Goal: Task Accomplishment & Management: Manage account settings

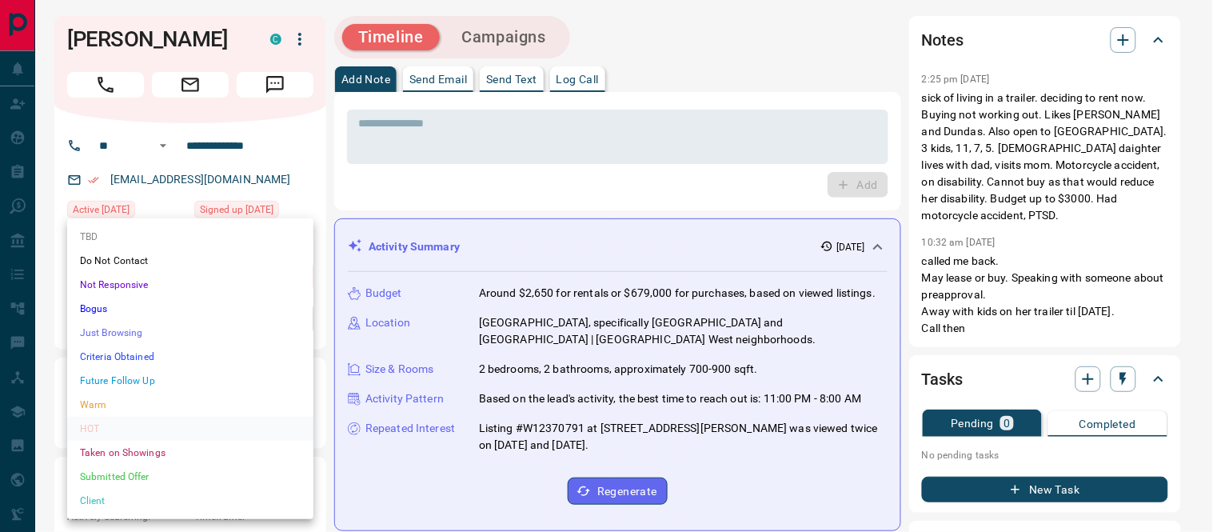
click at [110, 378] on li "Future Follow Up" at bounding box center [190, 381] width 246 height 24
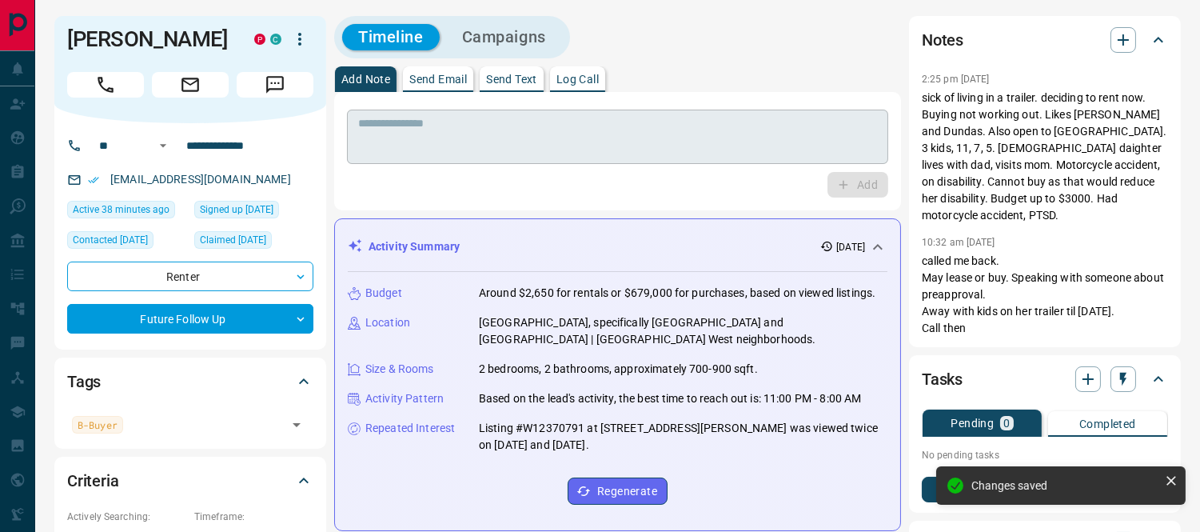
type input "**********"
type input "*"
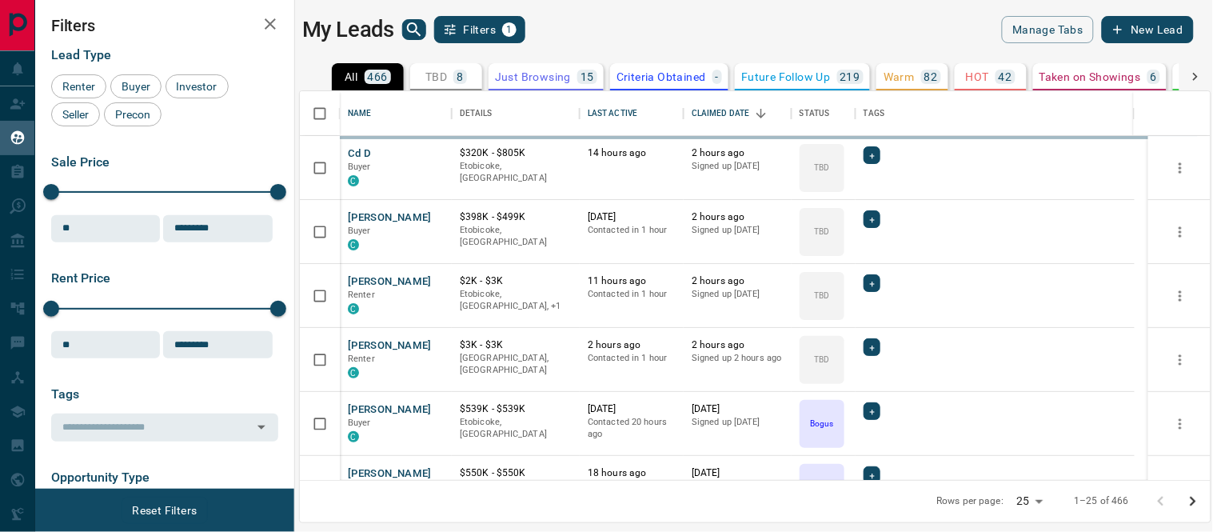
scroll to position [374, 897]
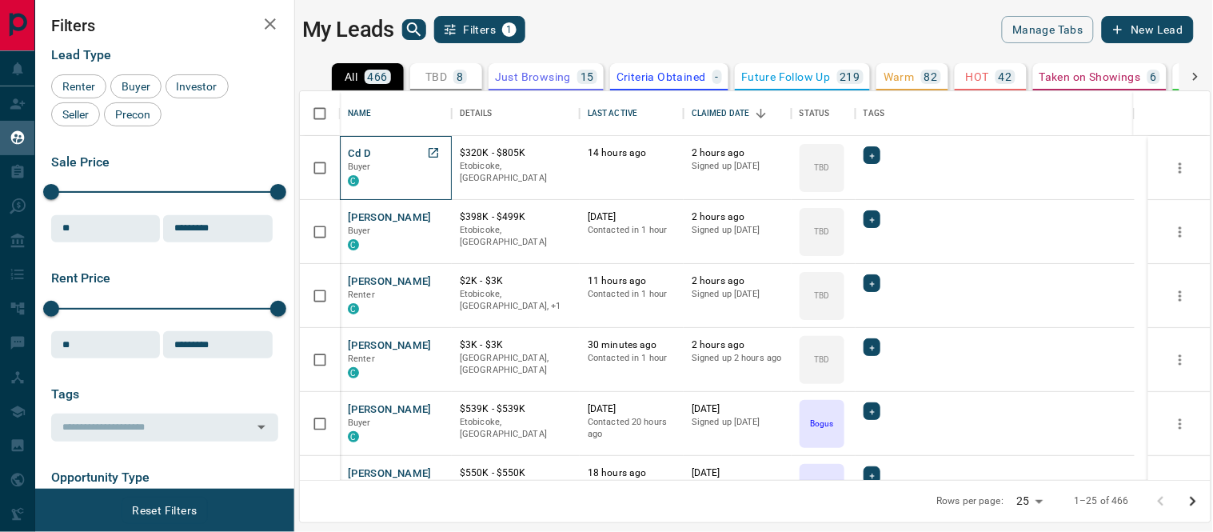
click at [373, 150] on div "Cd D Buyer C" at bounding box center [396, 167] width 96 height 43
click at [356, 158] on button "Cd D" at bounding box center [360, 153] width 24 height 15
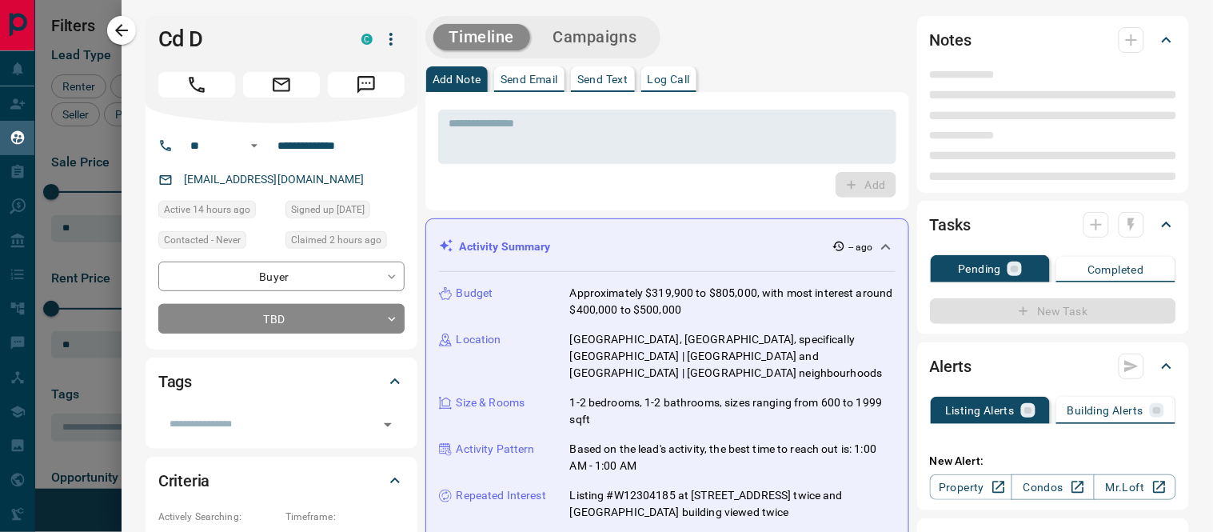
type input "**"
type input "**********"
type input "**"
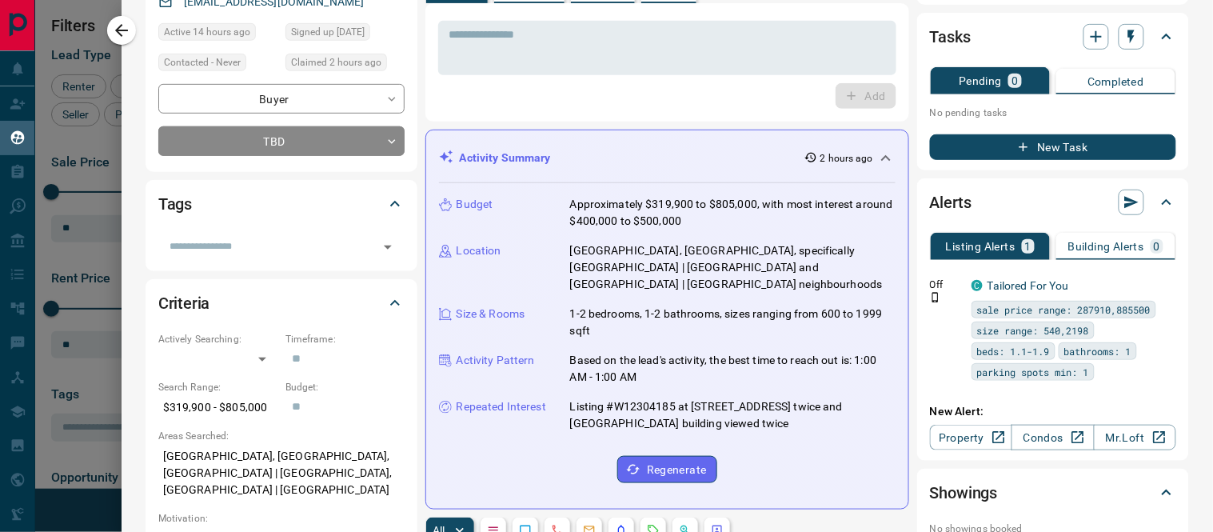
scroll to position [0, 0]
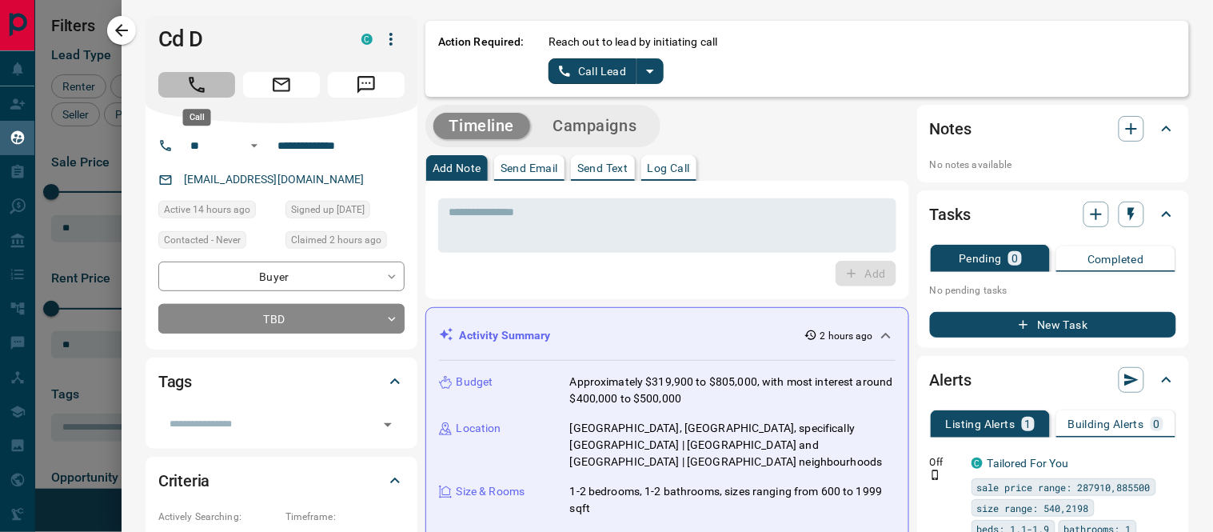
click at [196, 81] on icon "Call" at bounding box center [196, 84] width 21 height 21
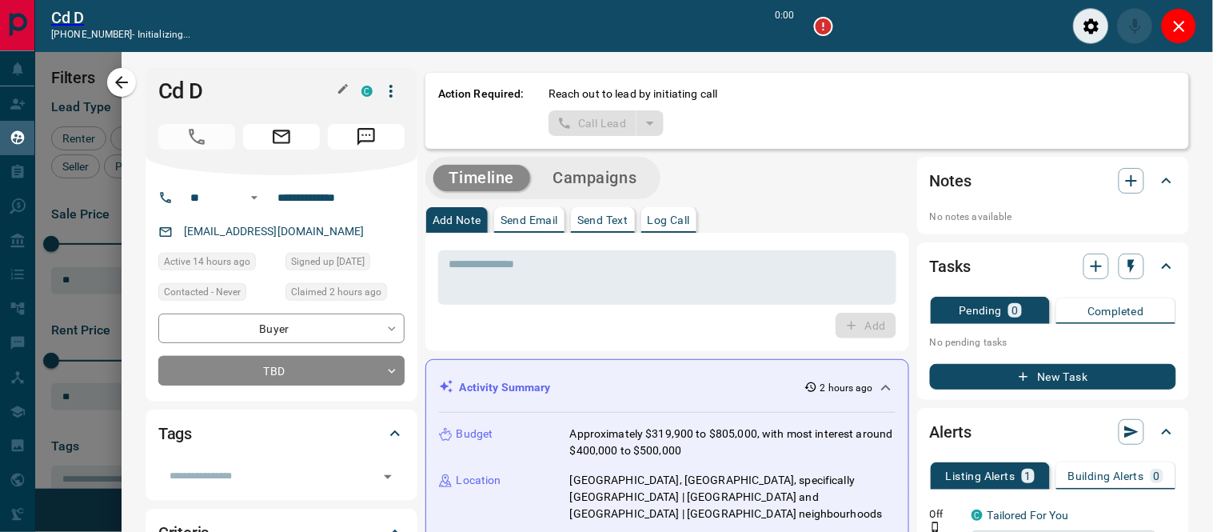
scroll to position [14, 14]
type input "*******"
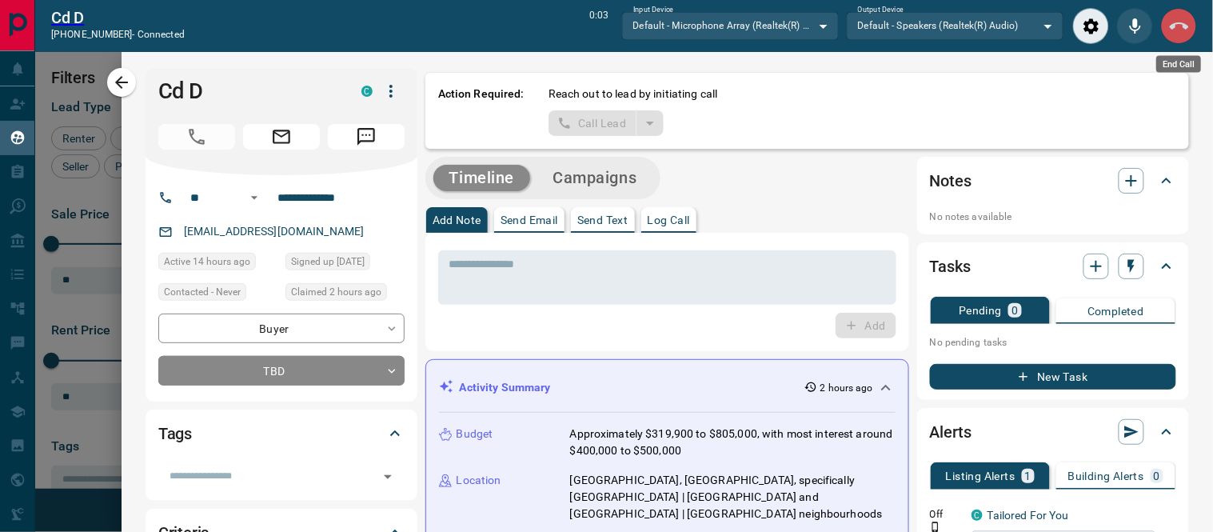
click at [1172, 26] on icon "End Call" at bounding box center [1179, 25] width 19 height 7
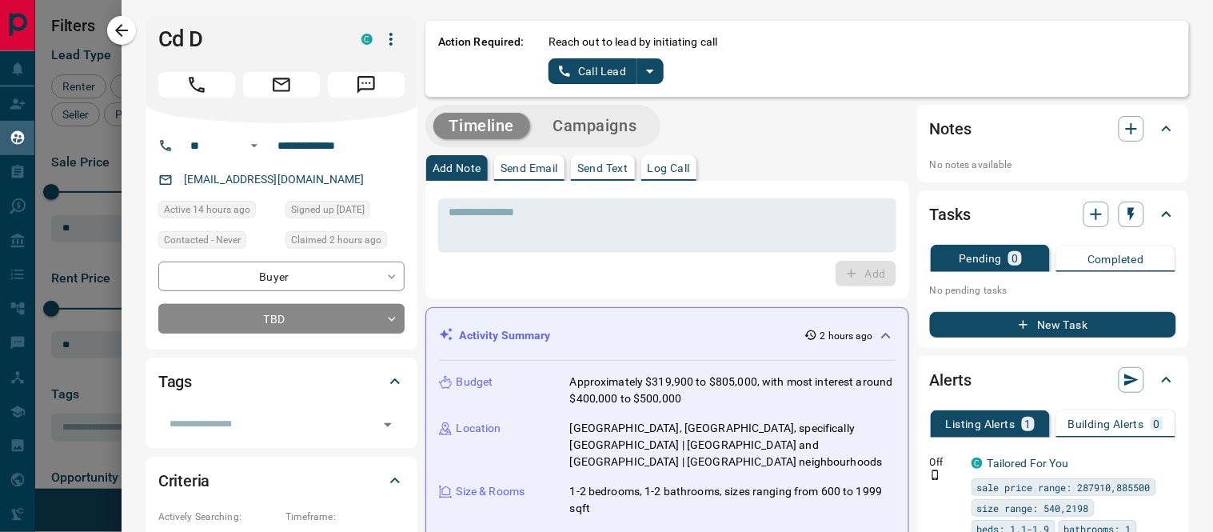
scroll to position [374, 897]
click at [651, 73] on icon "split button" at bounding box center [650, 71] width 19 height 19
click at [577, 75] on button "Call Lead" at bounding box center [593, 71] width 89 height 26
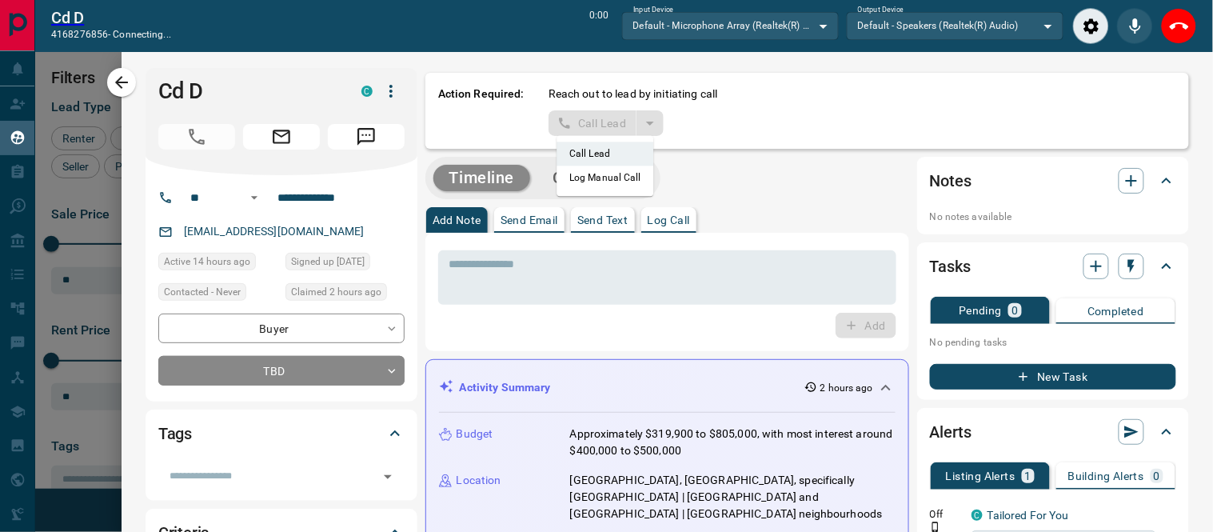
scroll to position [14, 14]
click at [1181, 21] on icon "End Call" at bounding box center [1179, 26] width 19 height 19
click at [670, 258] on textarea at bounding box center [667, 278] width 436 height 41
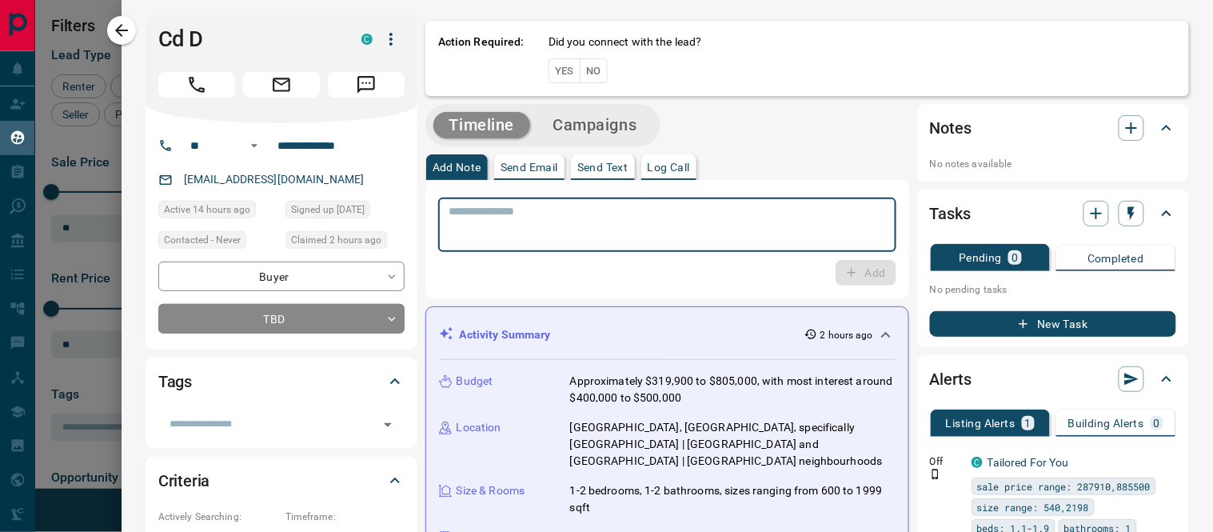
scroll to position [374, 897]
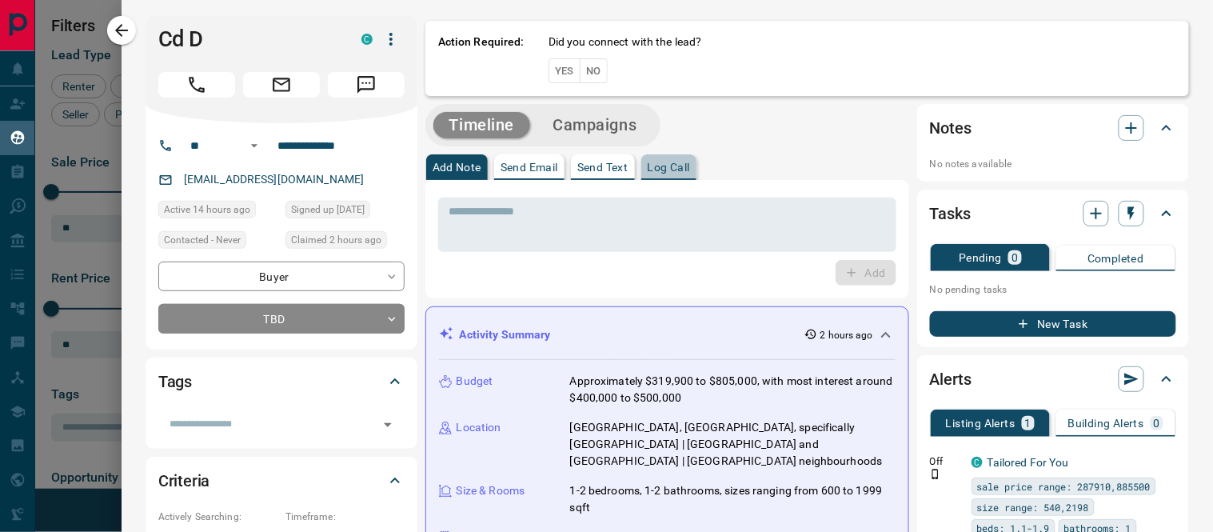
click at [668, 174] on button "Log Call" at bounding box center [668, 167] width 55 height 26
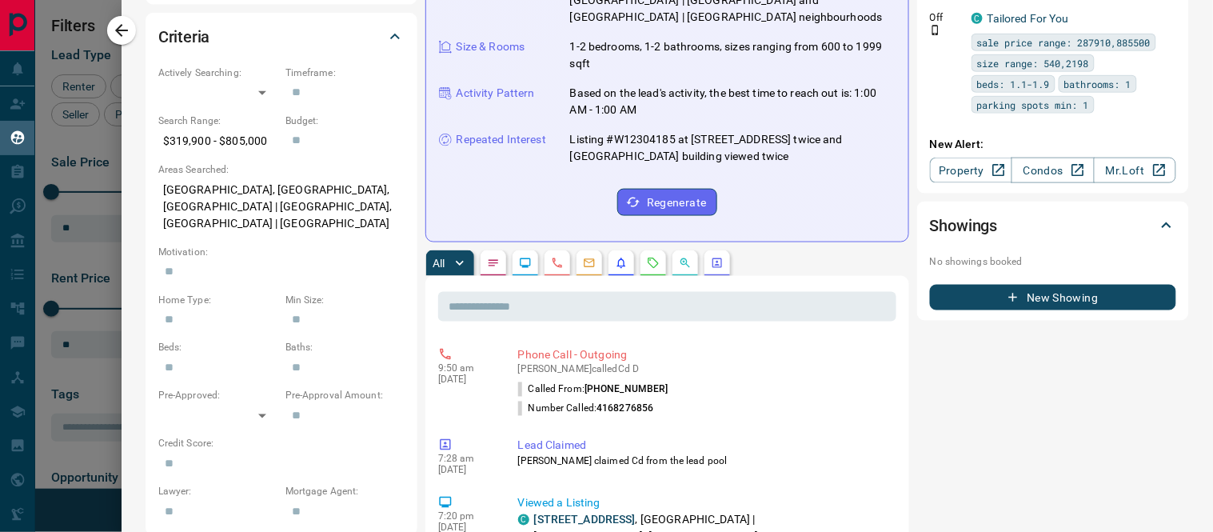
scroll to position [0, 0]
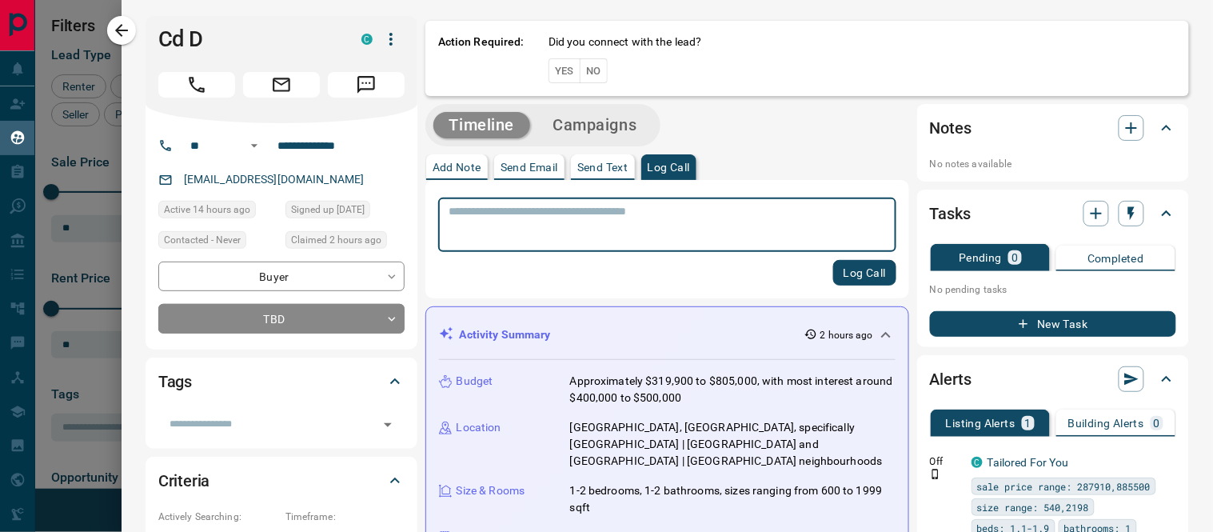
click at [571, 218] on textarea at bounding box center [667, 225] width 436 height 41
type textarea "**********"
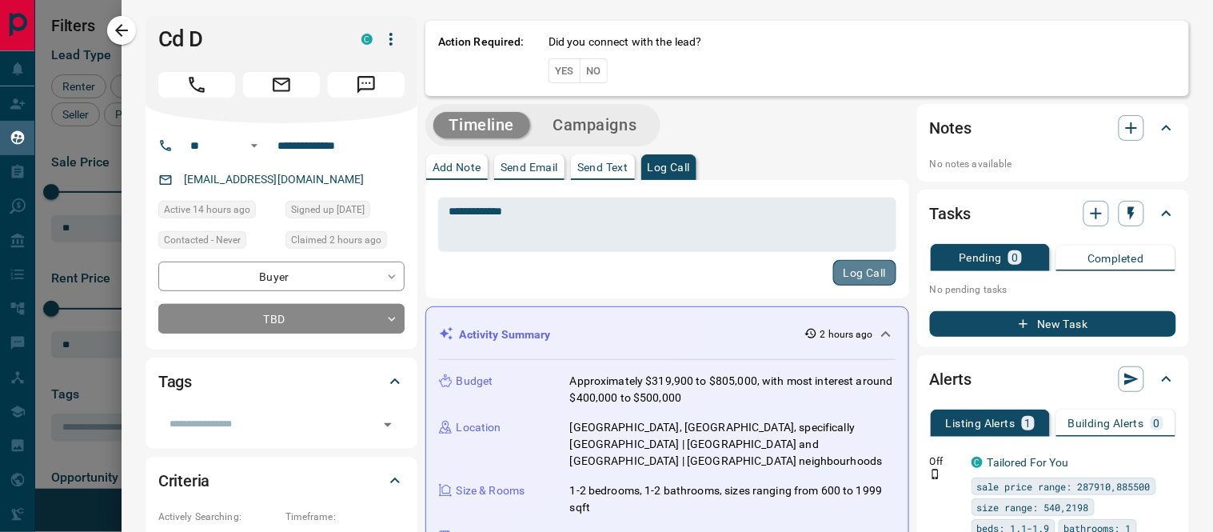
click at [866, 274] on button "Log Call" at bounding box center [864, 273] width 63 height 26
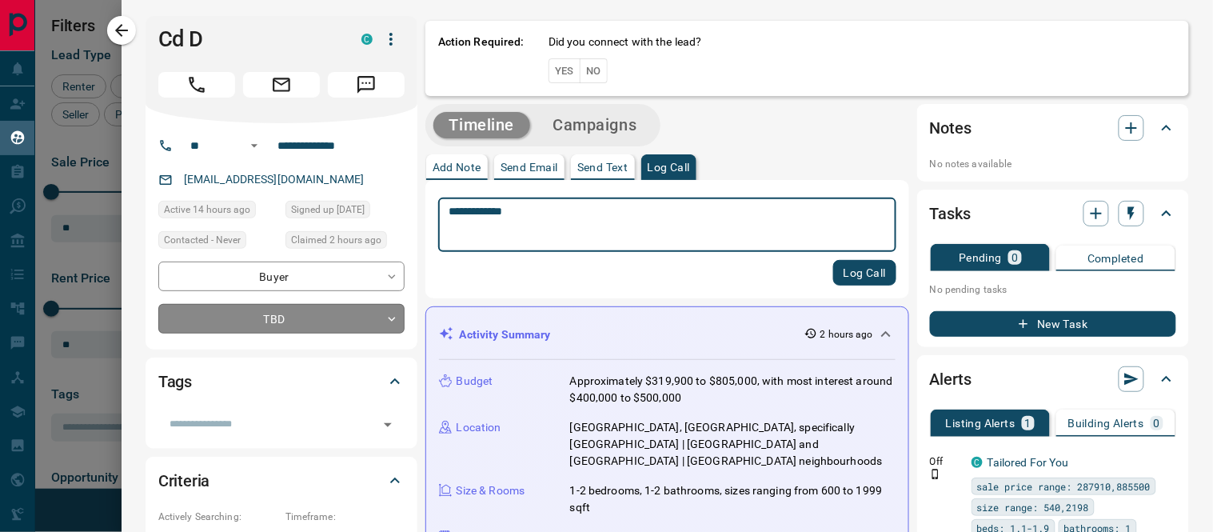
click at [390, 322] on body "Lead Transfers Claim Leads My Leads Tasks Opportunities Deals Campaigns Automat…" at bounding box center [606, 256] width 1213 height 512
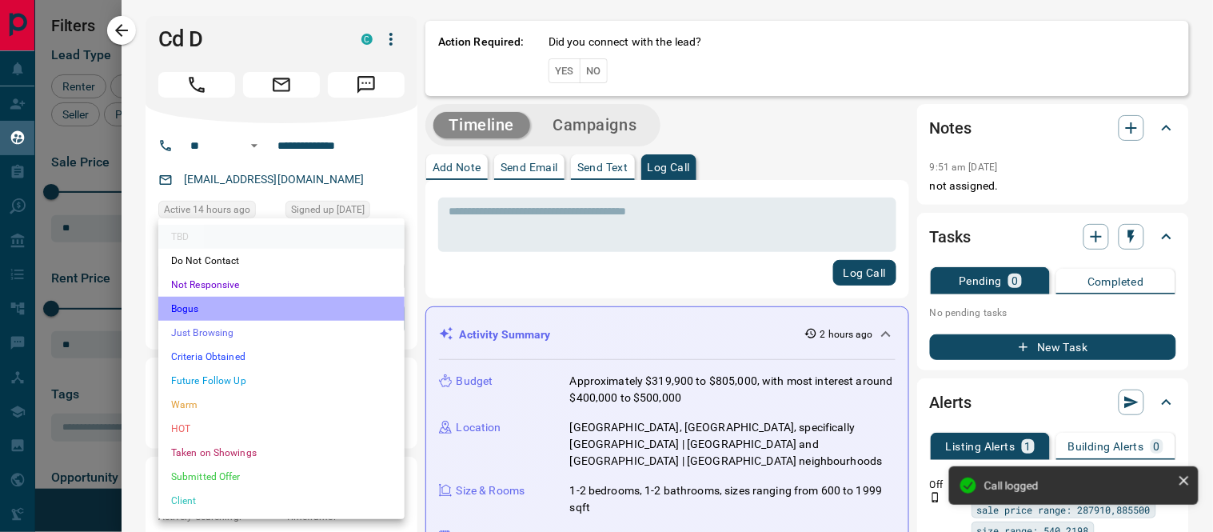
click at [205, 308] on li "Bogus" at bounding box center [281, 309] width 246 height 24
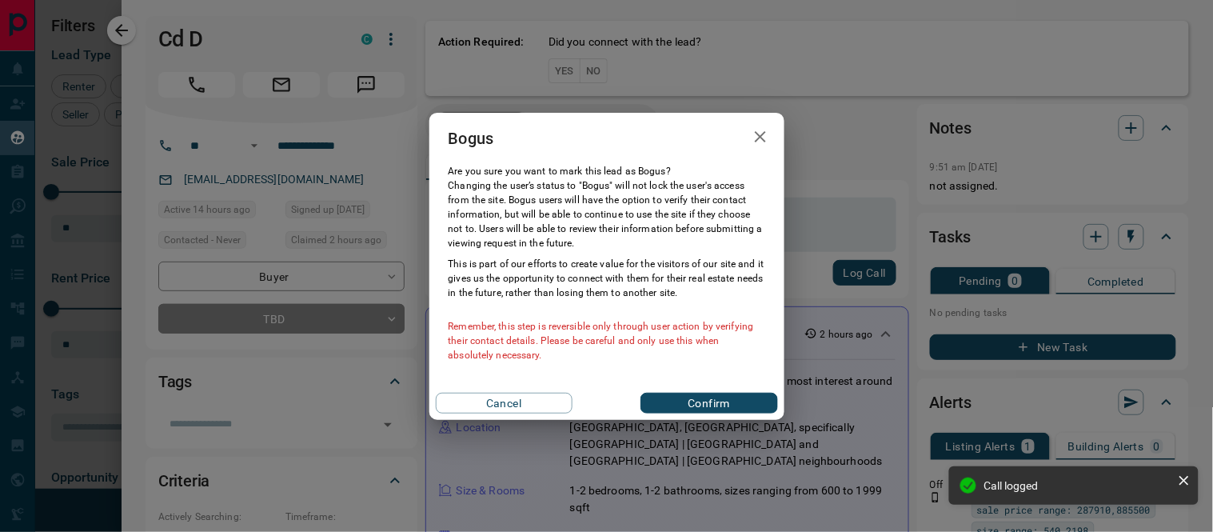
click at [715, 405] on button "Confirm" at bounding box center [709, 403] width 137 height 21
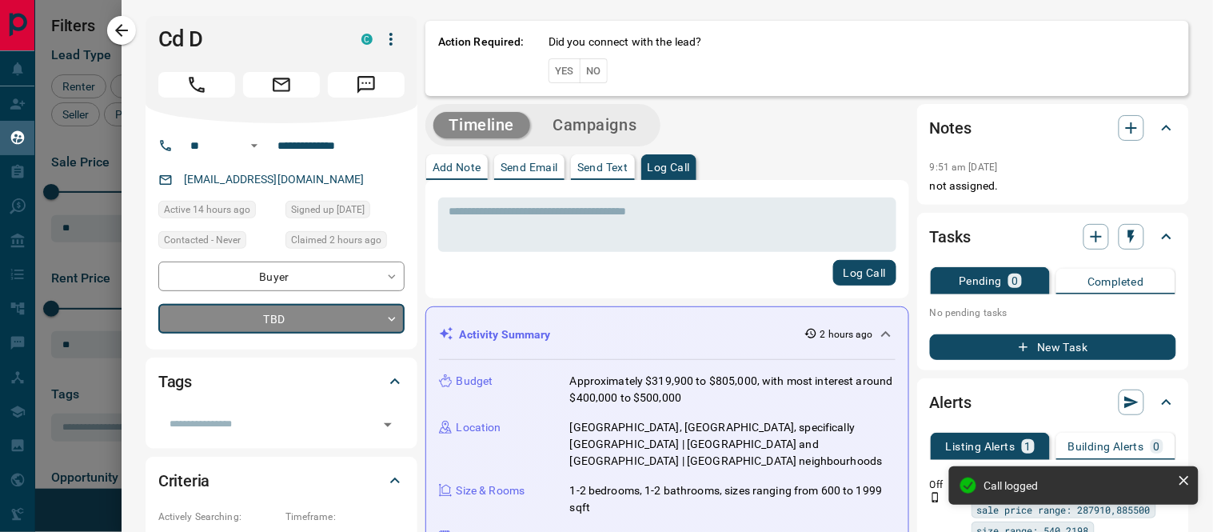
type input "**********"
type input "*"
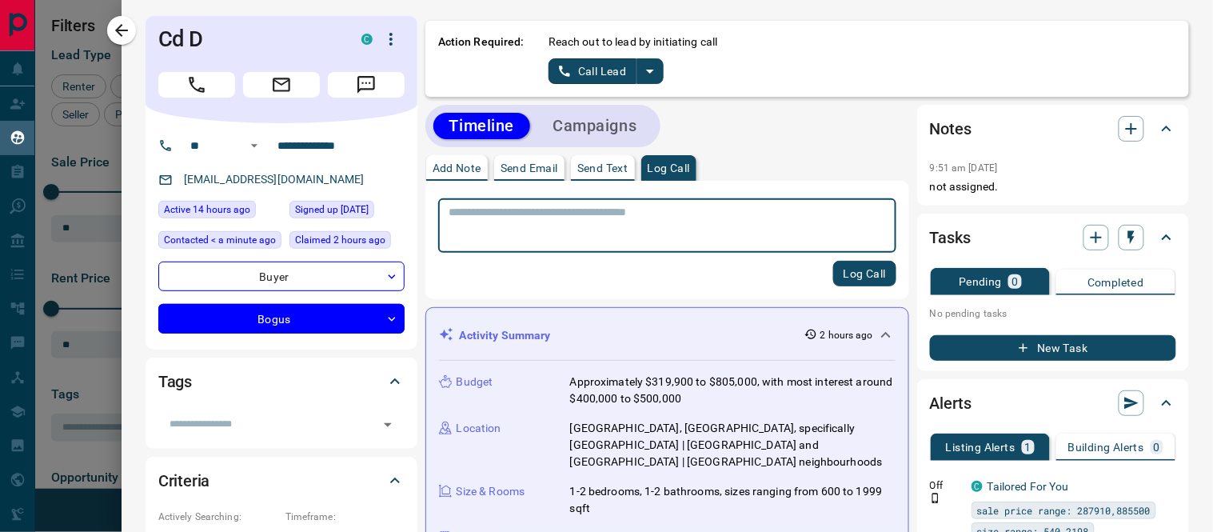
click at [656, 69] on icon "split button" at bounding box center [650, 71] width 19 height 19
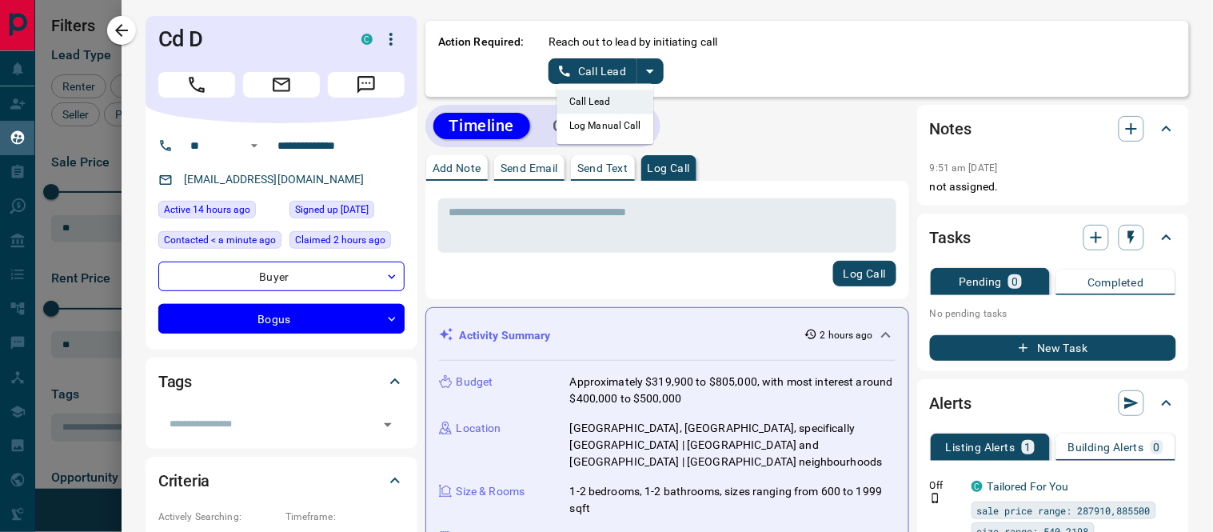
click at [613, 130] on li "Log Manual Call" at bounding box center [606, 126] width 98 height 24
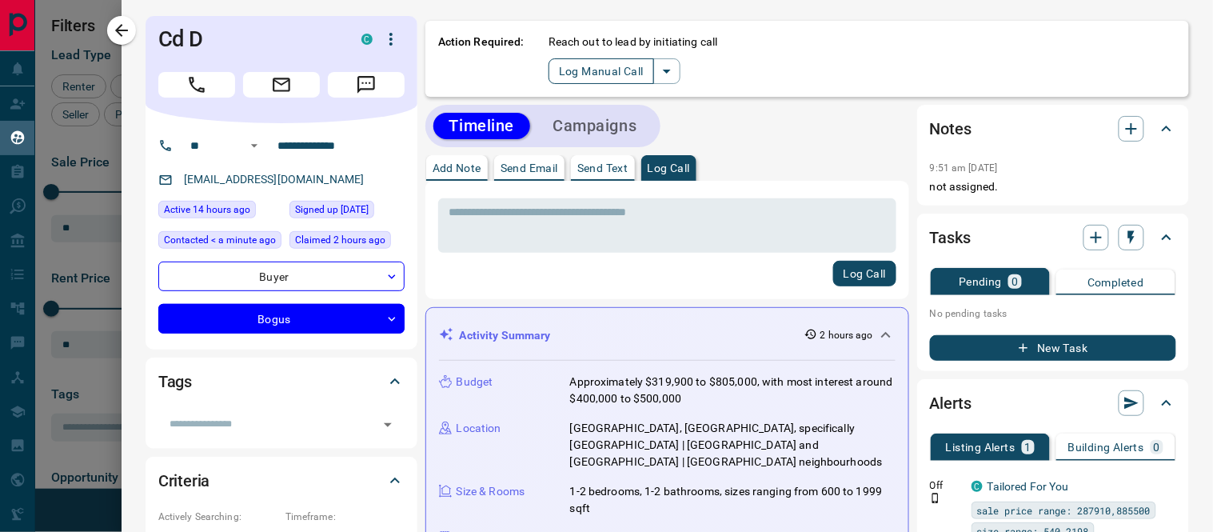
click at [601, 64] on button "Log Manual Call" at bounding box center [602, 71] width 106 height 26
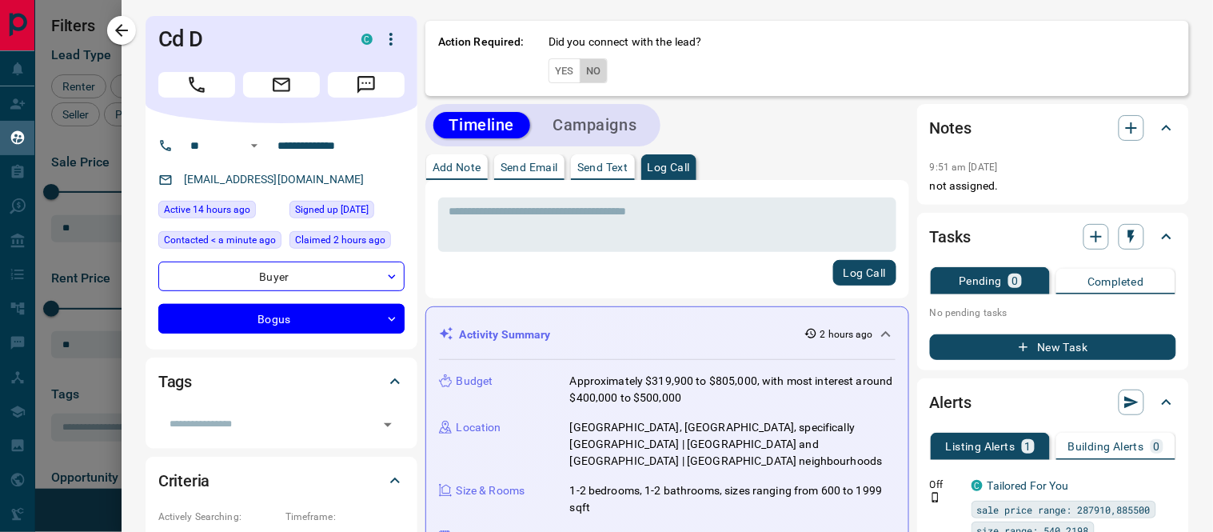
click at [597, 74] on button "No" at bounding box center [594, 70] width 28 height 25
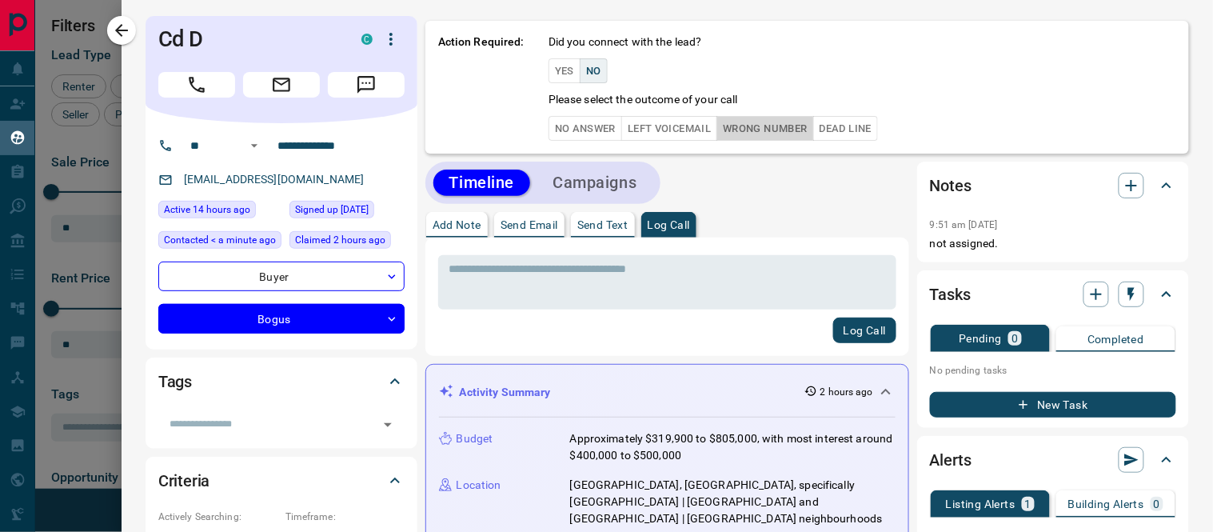
click at [813, 128] on button "Wrong Number" at bounding box center [765, 128] width 97 height 25
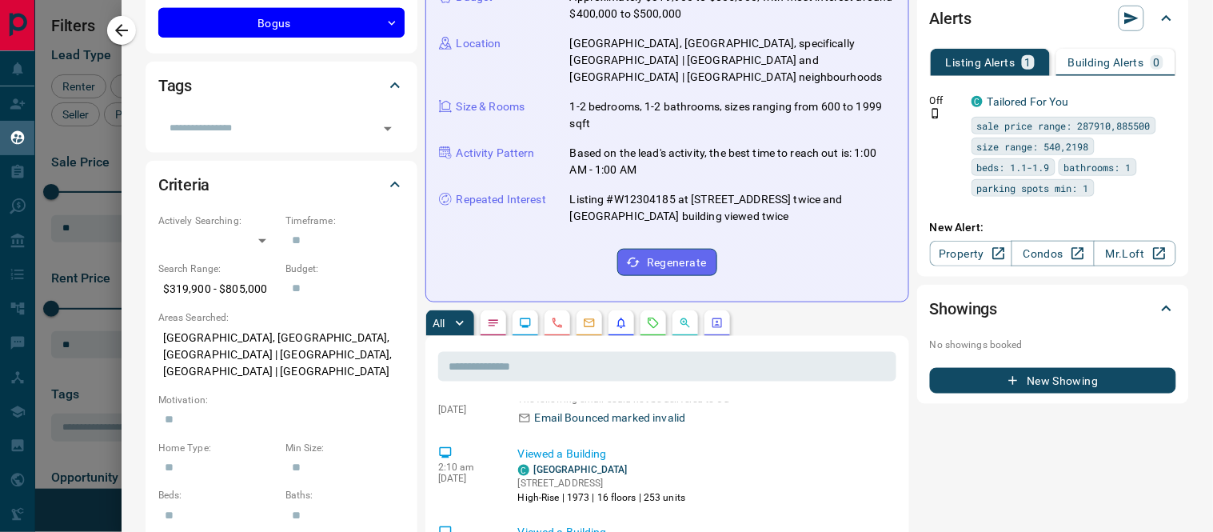
scroll to position [270, 0]
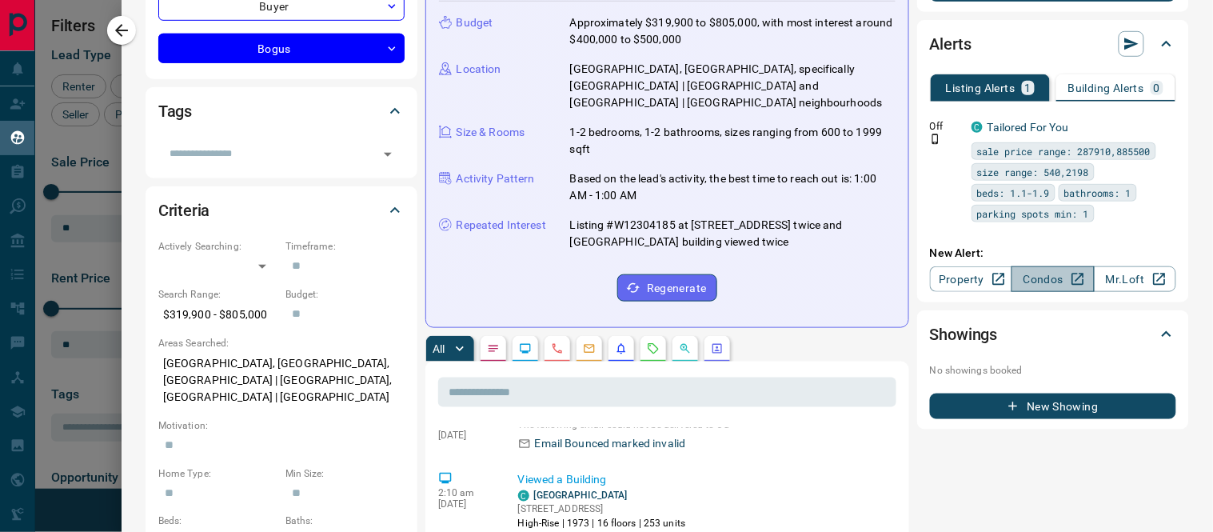
click at [1042, 266] on link "Condos" at bounding box center [1053, 279] width 82 height 26
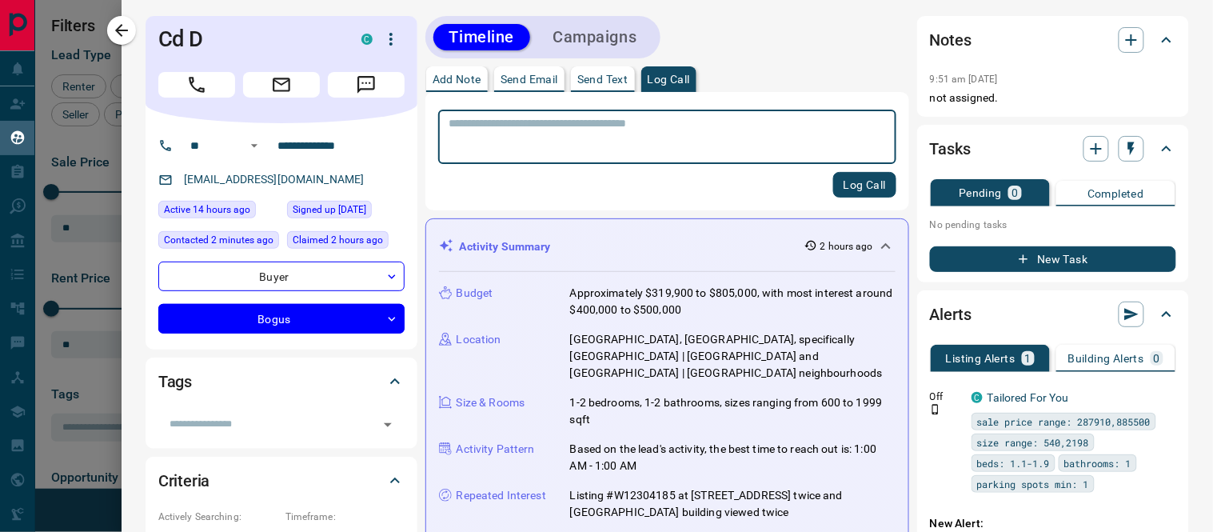
scroll to position [444, 0]
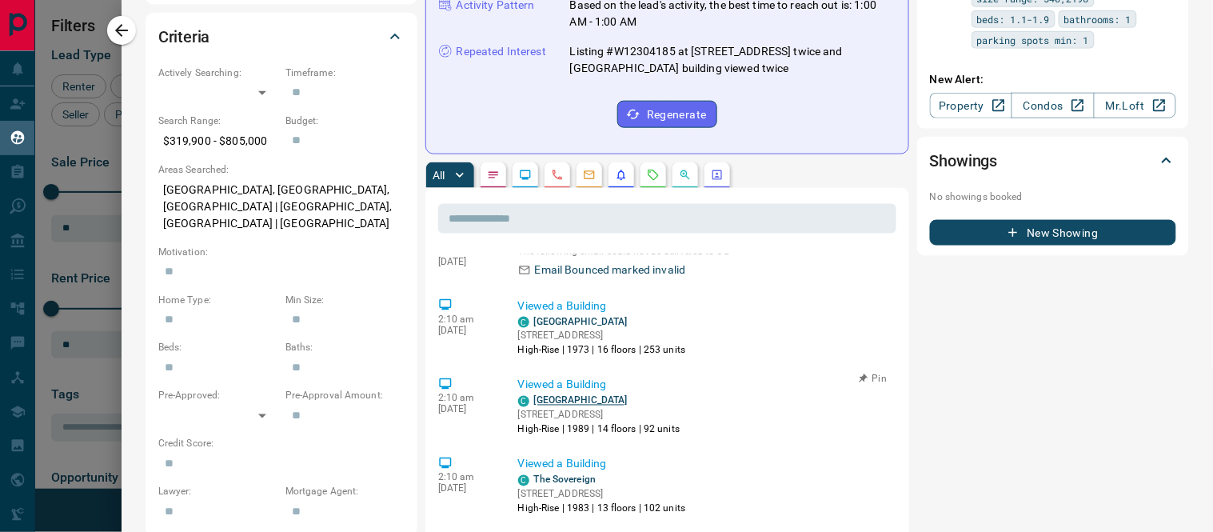
click at [580, 395] on link "[GEOGRAPHIC_DATA]" at bounding box center [581, 400] width 94 height 11
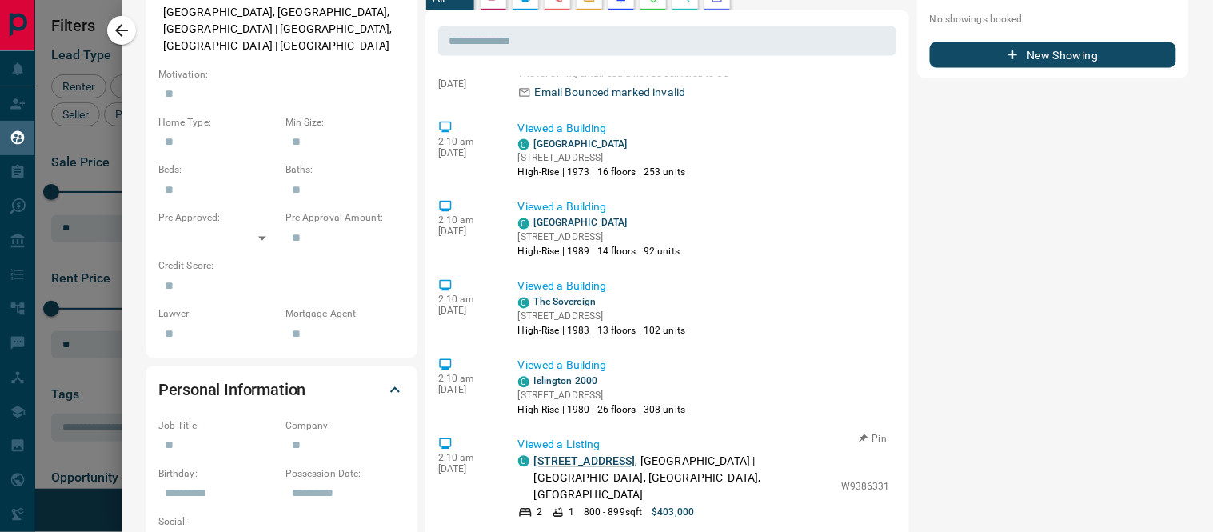
click at [636, 455] on link "[STREET_ADDRESS]" at bounding box center [585, 461] width 102 height 13
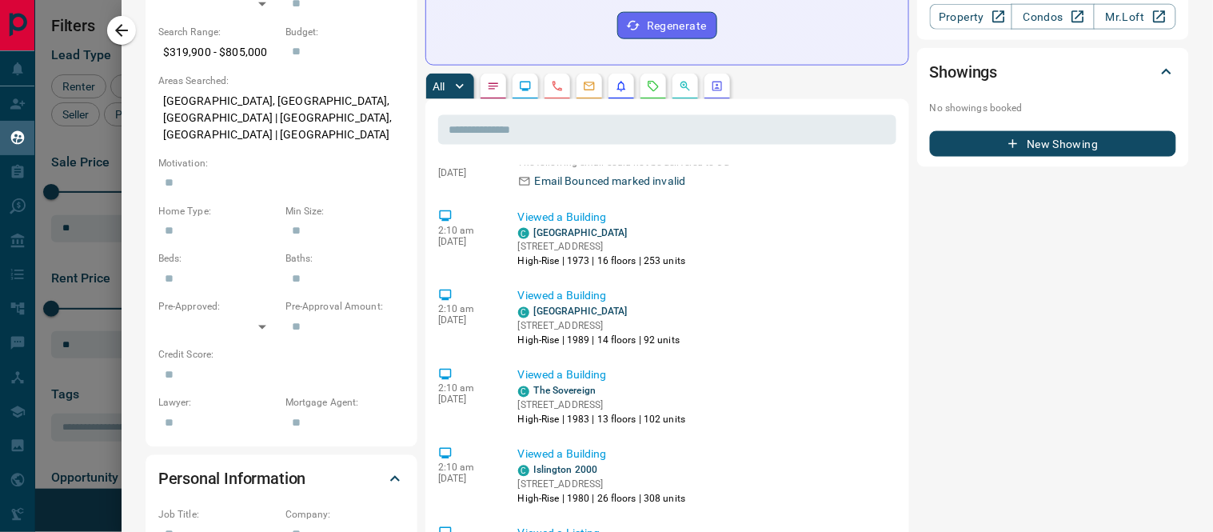
scroll to position [888, 0]
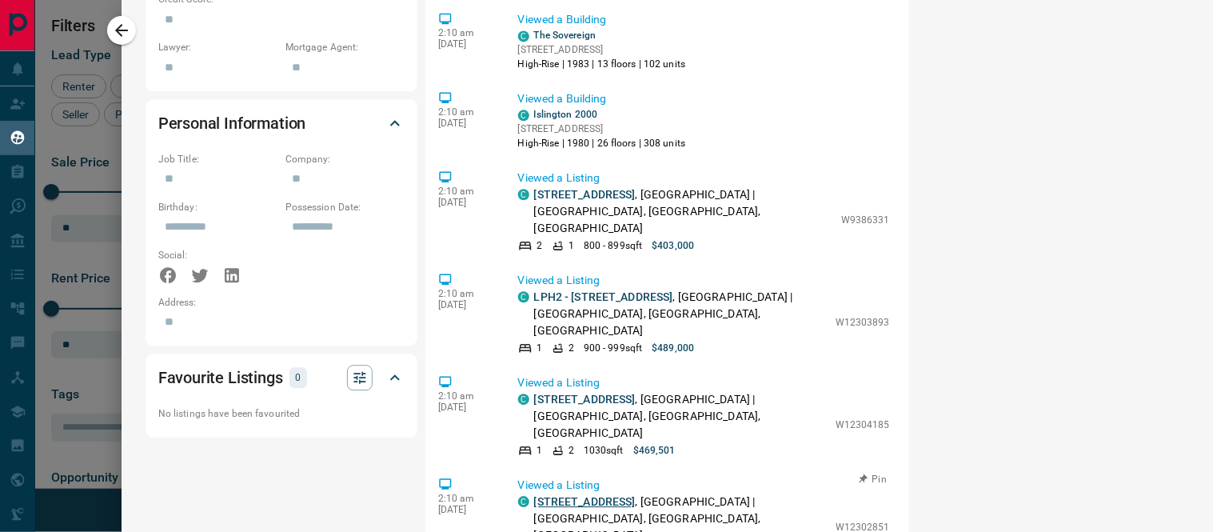
click at [606, 495] on link "[STREET_ADDRESS]" at bounding box center [585, 501] width 102 height 13
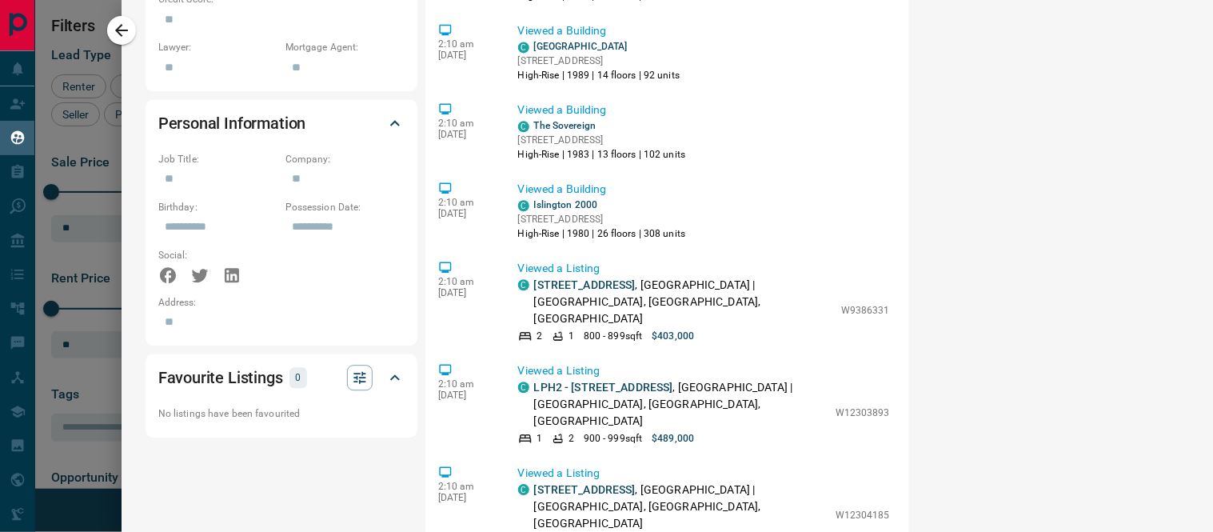
scroll to position [0, 0]
